Goal: Participate in discussion

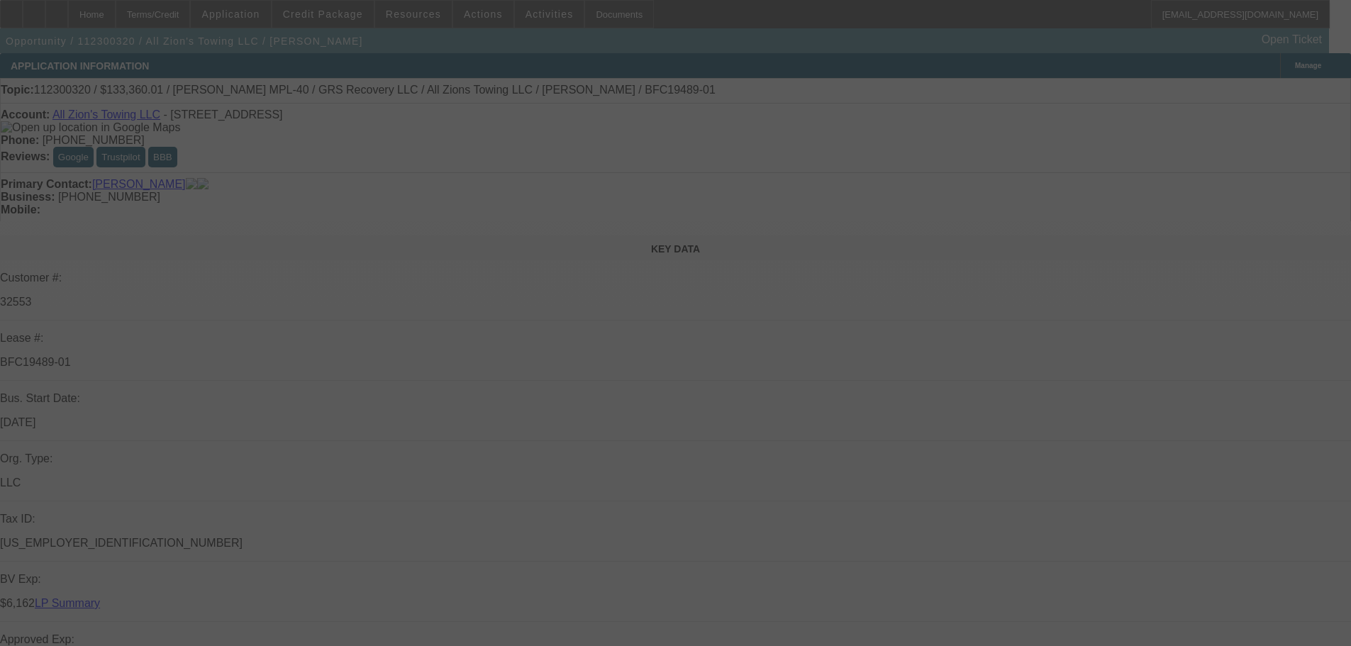
select select "0"
select select "3"
select select "0.1"
select select "4"
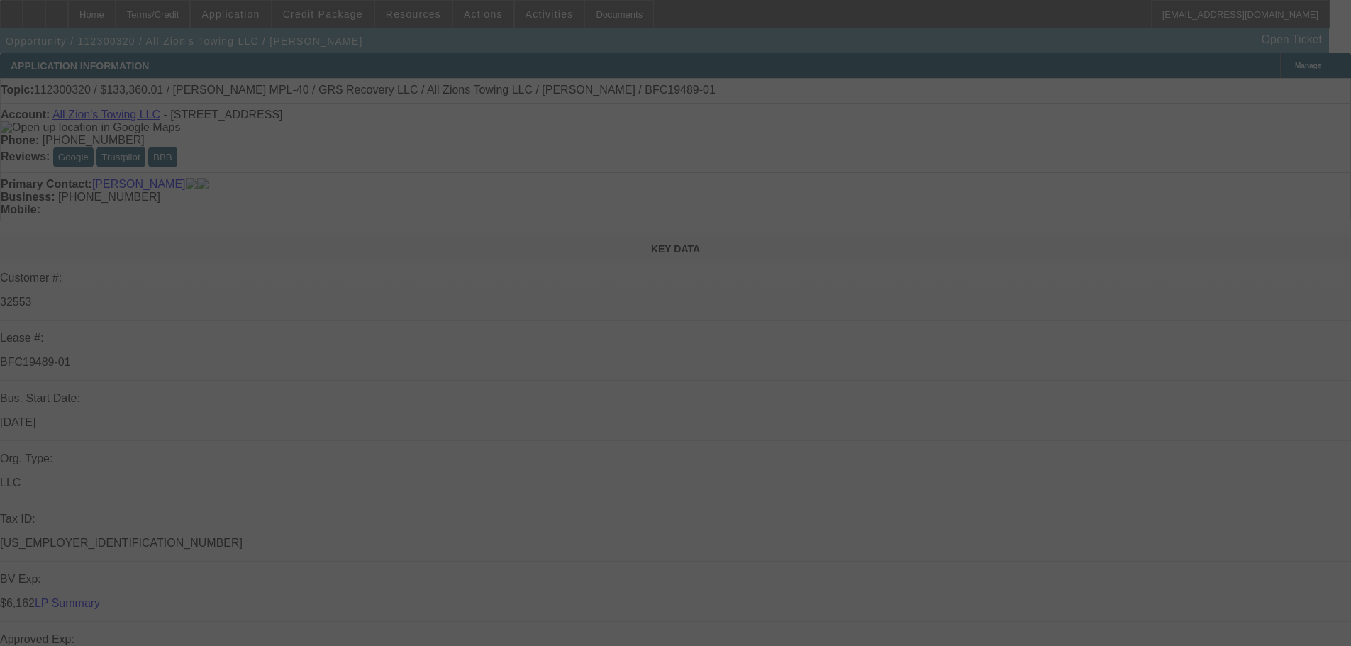
select select "0"
select select "3"
select select "0.1"
select select "4"
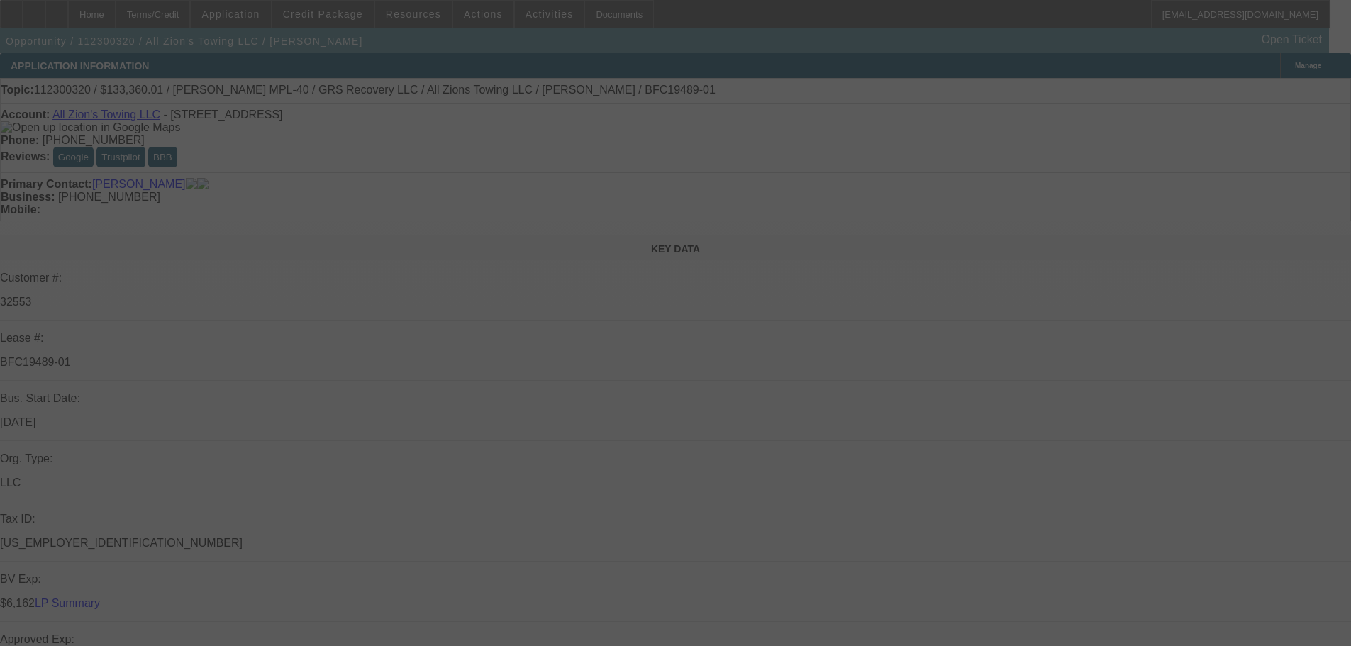
select select "0"
select select "0.1"
select select "4"
select select "0"
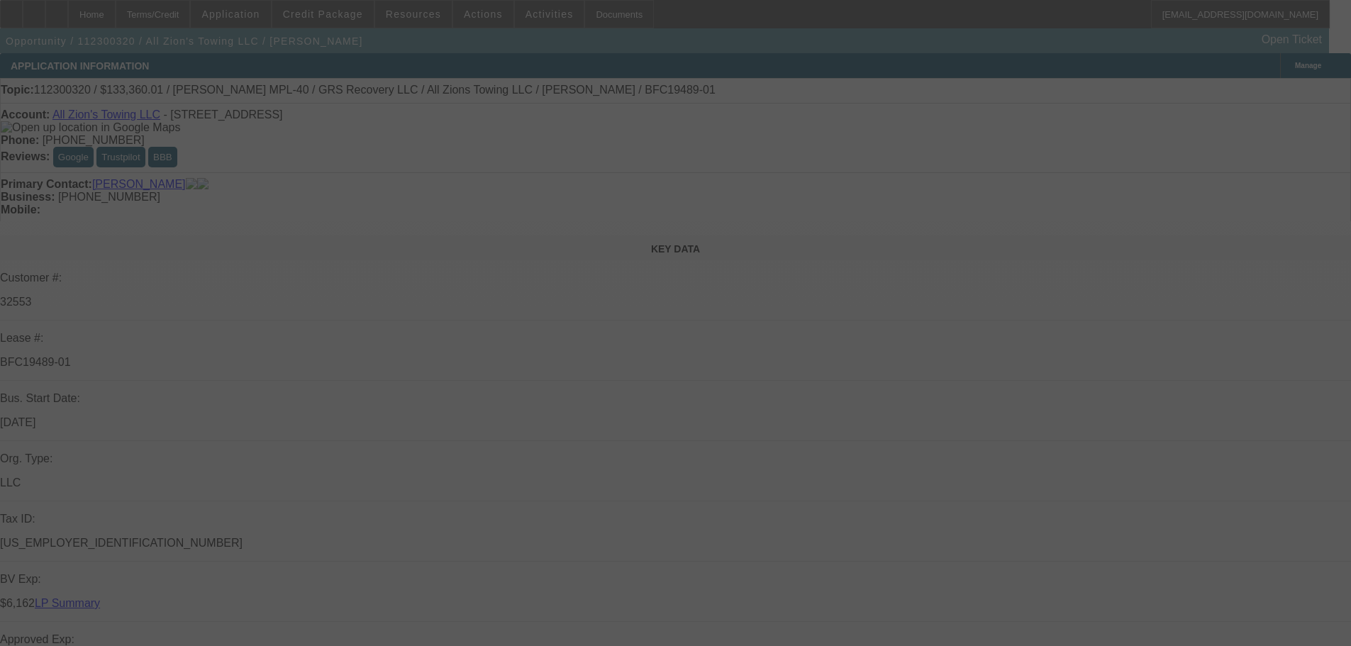
select select "0"
select select "0.1"
select select "4"
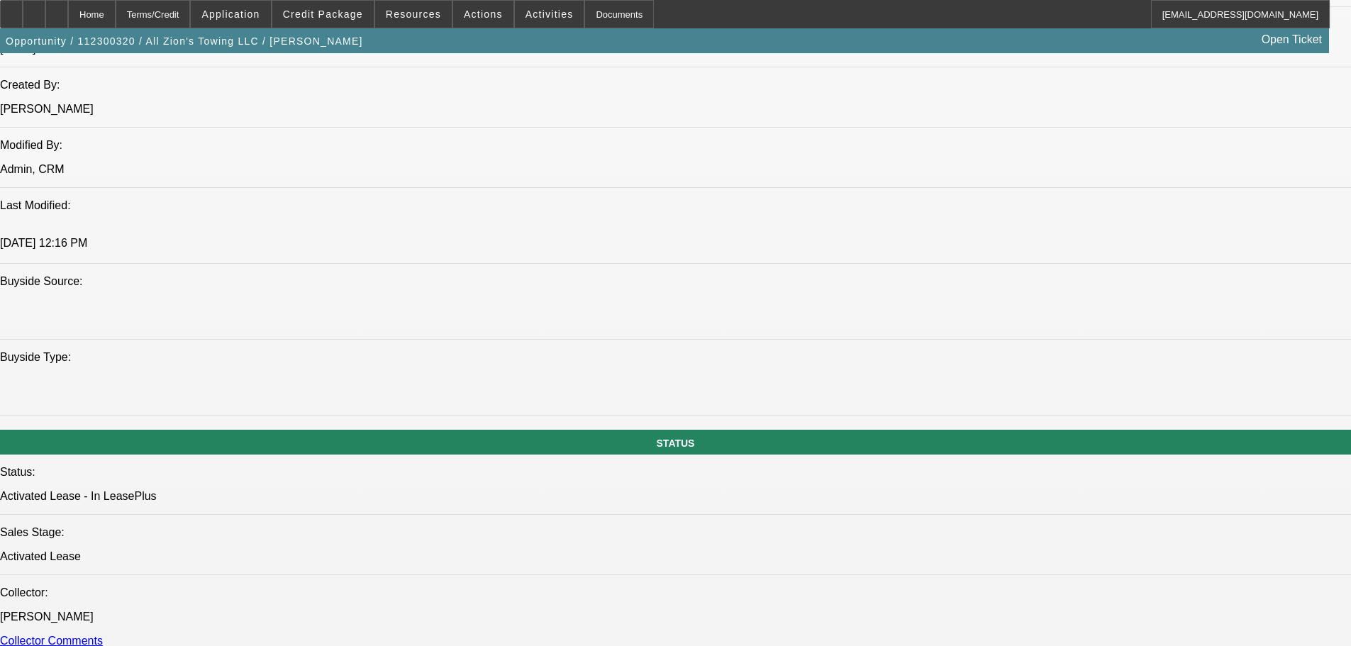
scroll to position [1206, 0]
